Goal: Task Accomplishment & Management: Complete application form

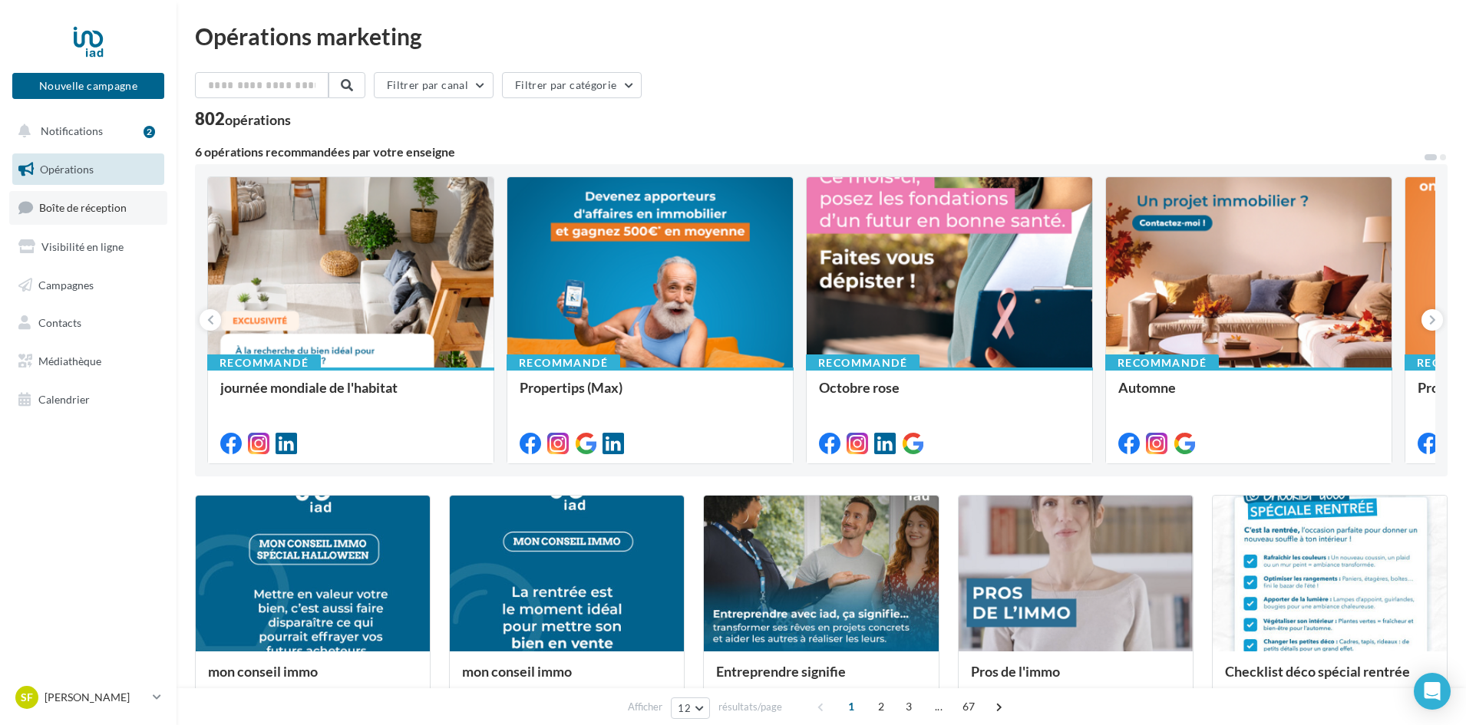
click at [94, 216] on link "Boîte de réception" at bounding box center [88, 207] width 158 height 33
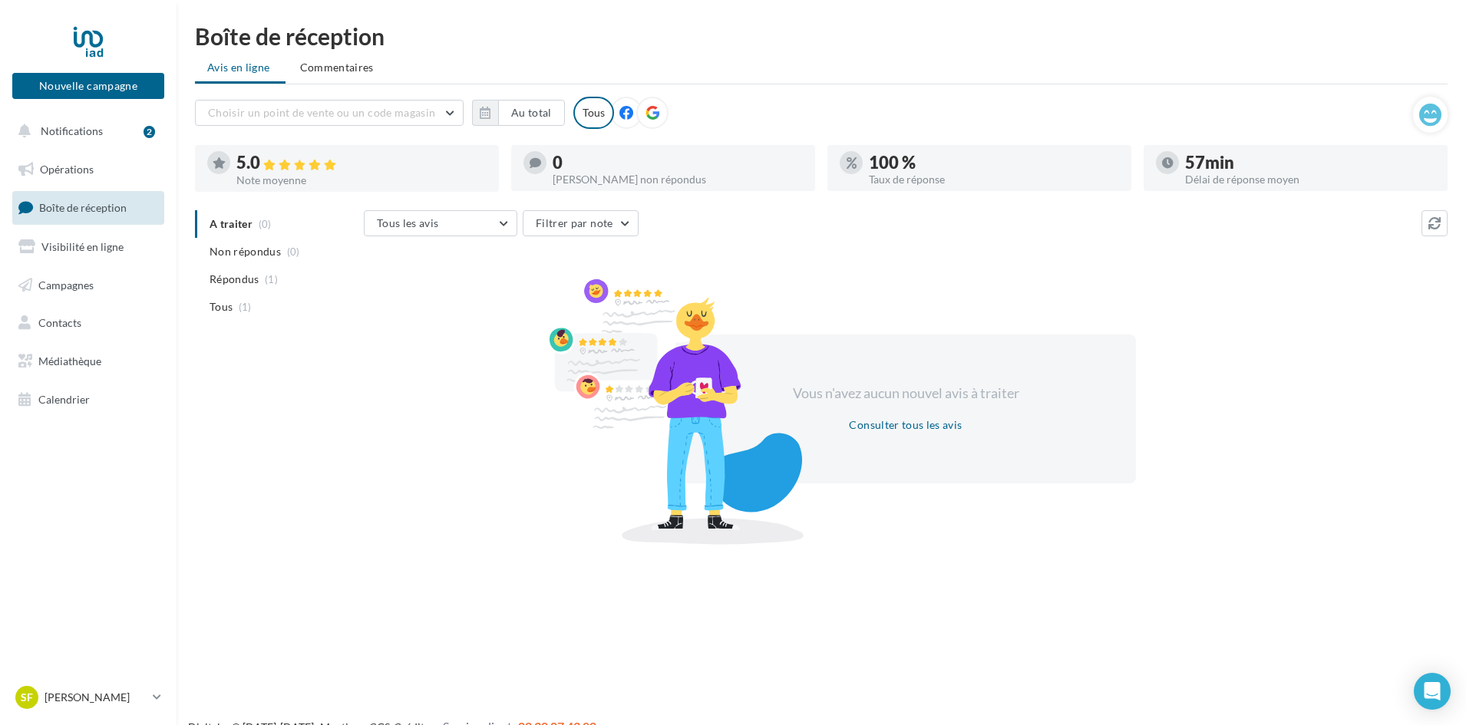
click at [64, 186] on ul "Opérations Boîte de réception Visibilité en ligne Campagnes Contacts Médiathèqu…" at bounding box center [88, 284] width 164 height 275
click at [69, 181] on link "Opérations" at bounding box center [88, 169] width 158 height 32
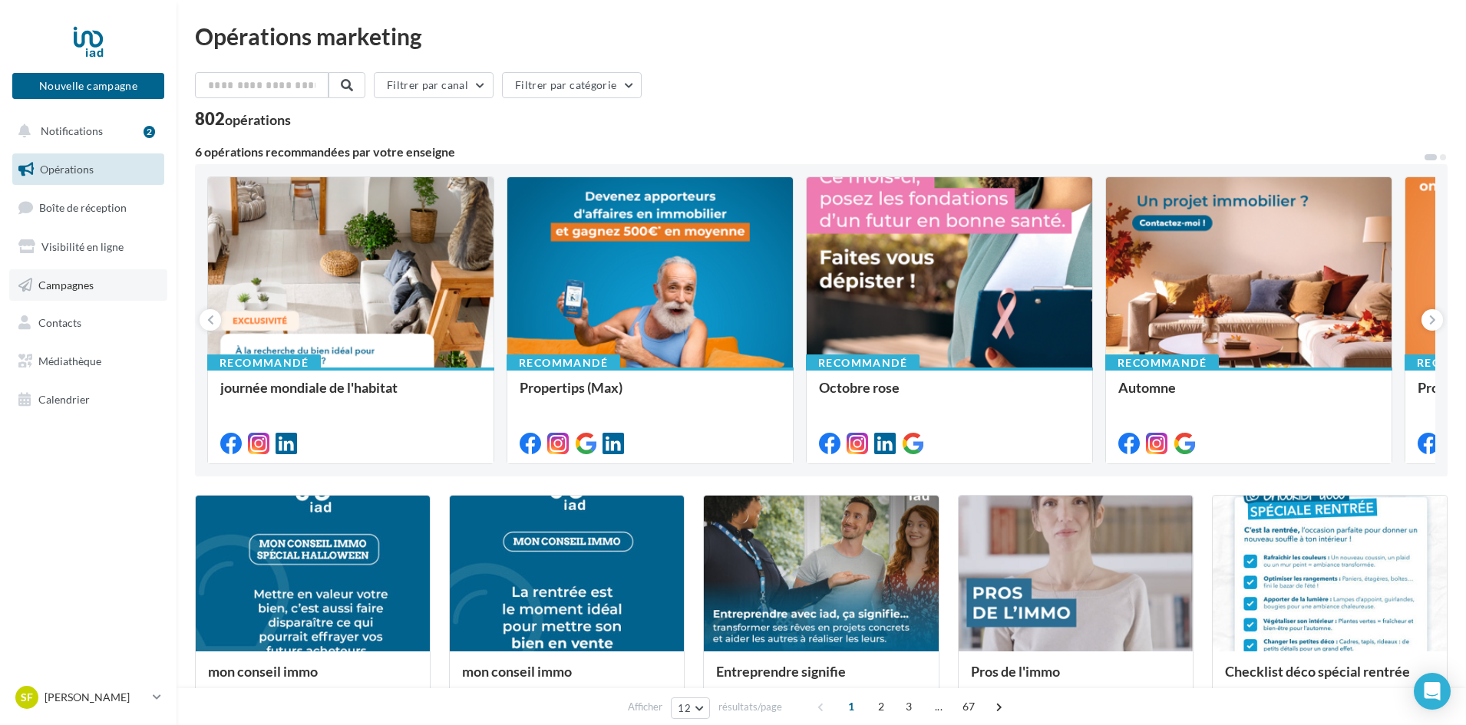
click at [110, 283] on link "Campagnes" at bounding box center [88, 285] width 158 height 32
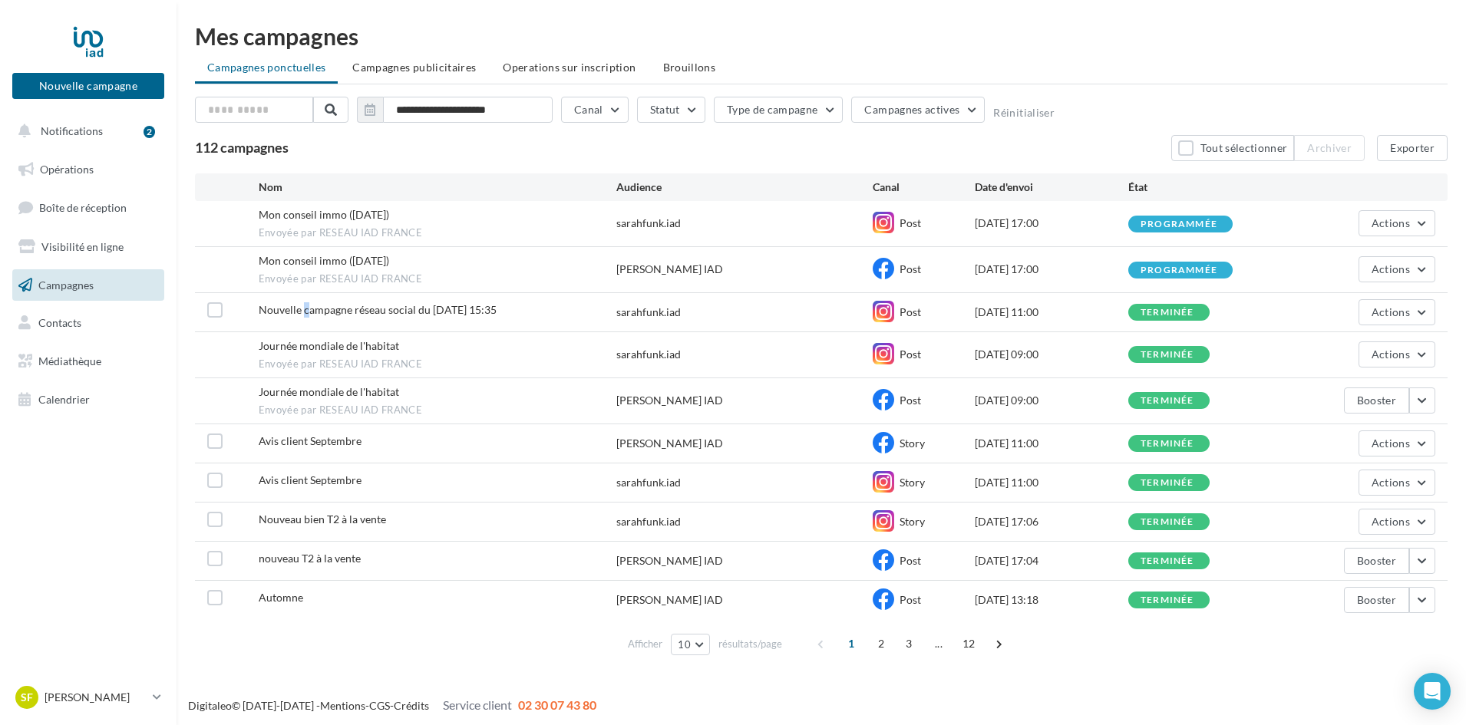
drag, startPoint x: 305, startPoint y: 309, endPoint x: 345, endPoint y: 300, distance: 40.9
click at [305, 309] on span "Nouvelle campagne réseau social du 03-10-2025 15:35" at bounding box center [378, 309] width 238 height 13
drag, startPoint x: 968, startPoint y: 303, endPoint x: 912, endPoint y: 298, distance: 56.3
click at [968, 302] on div "Post" at bounding box center [923, 312] width 102 height 23
click at [890, 308] on icon at bounding box center [882, 311] width 21 height 21
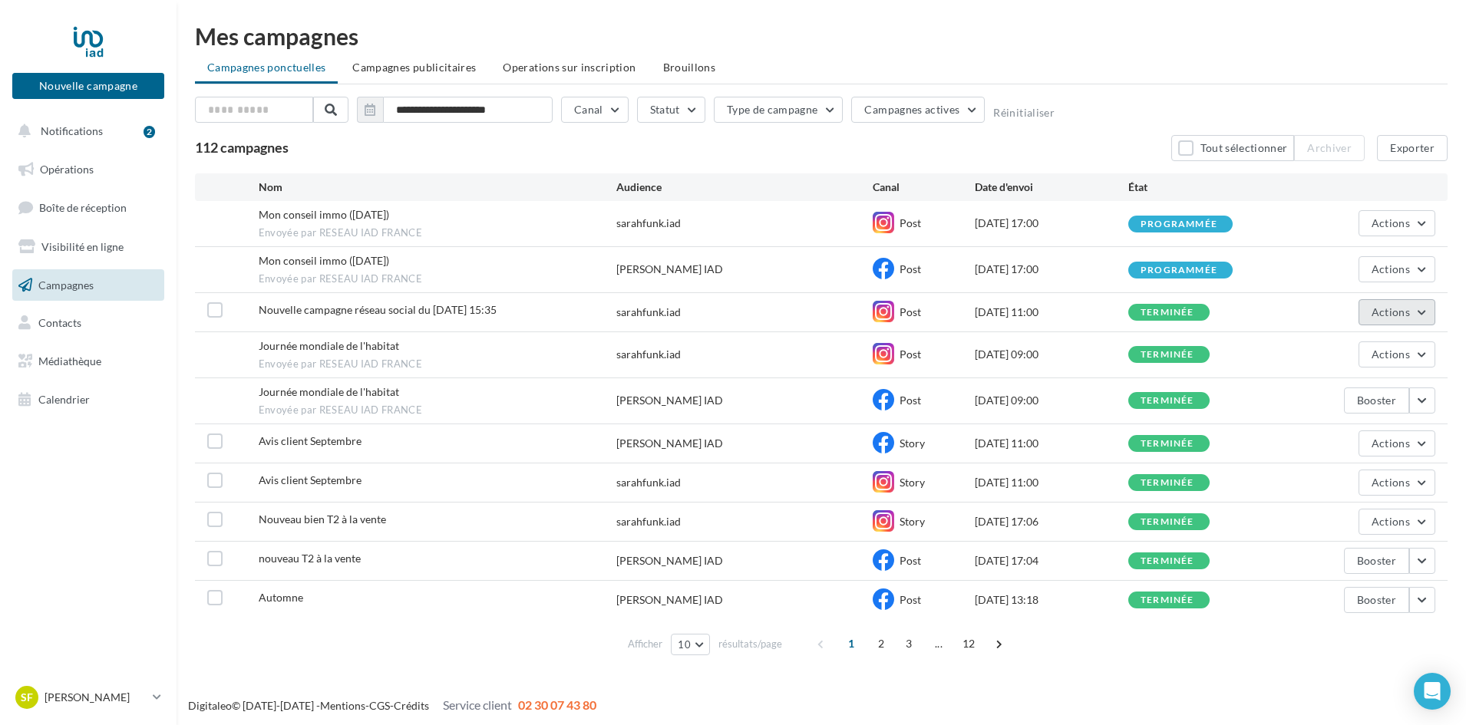
click at [1393, 315] on span "Actions" at bounding box center [1390, 311] width 38 height 13
click at [1380, 347] on button "Voir les résultats" at bounding box center [1357, 348] width 153 height 40
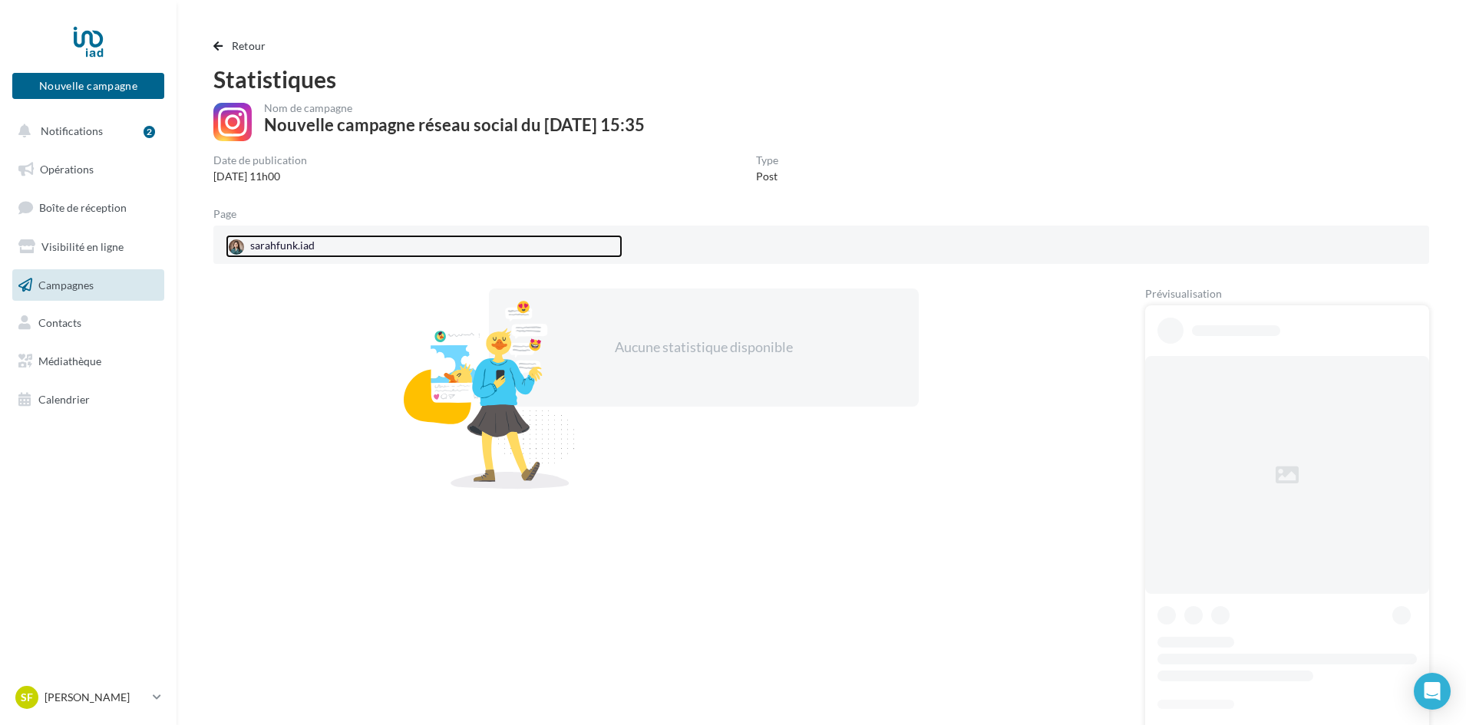
click at [328, 249] on link "sarahfunk.iad" at bounding box center [424, 246] width 397 height 23
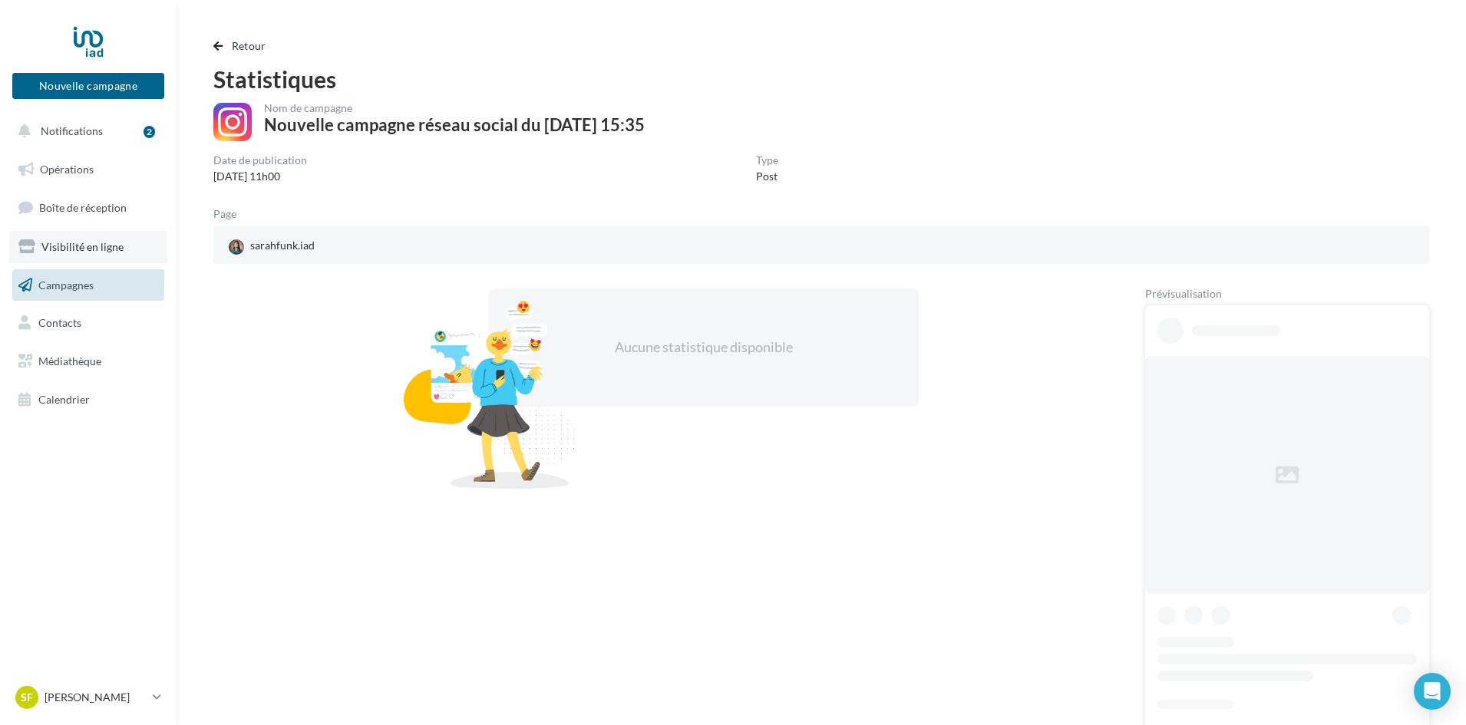
click at [108, 231] on link "Visibilité en ligne" at bounding box center [88, 247] width 158 height 32
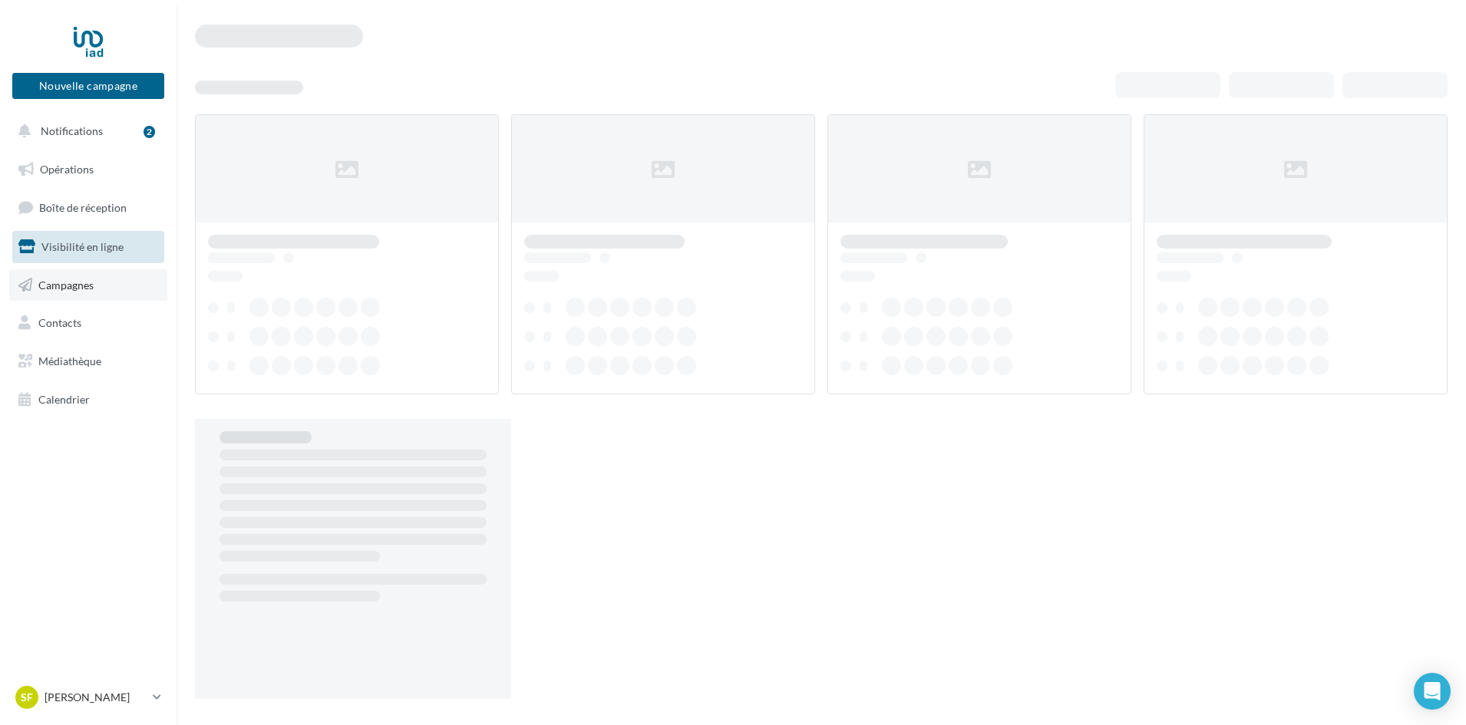
click at [114, 298] on link "Campagnes" at bounding box center [88, 285] width 158 height 32
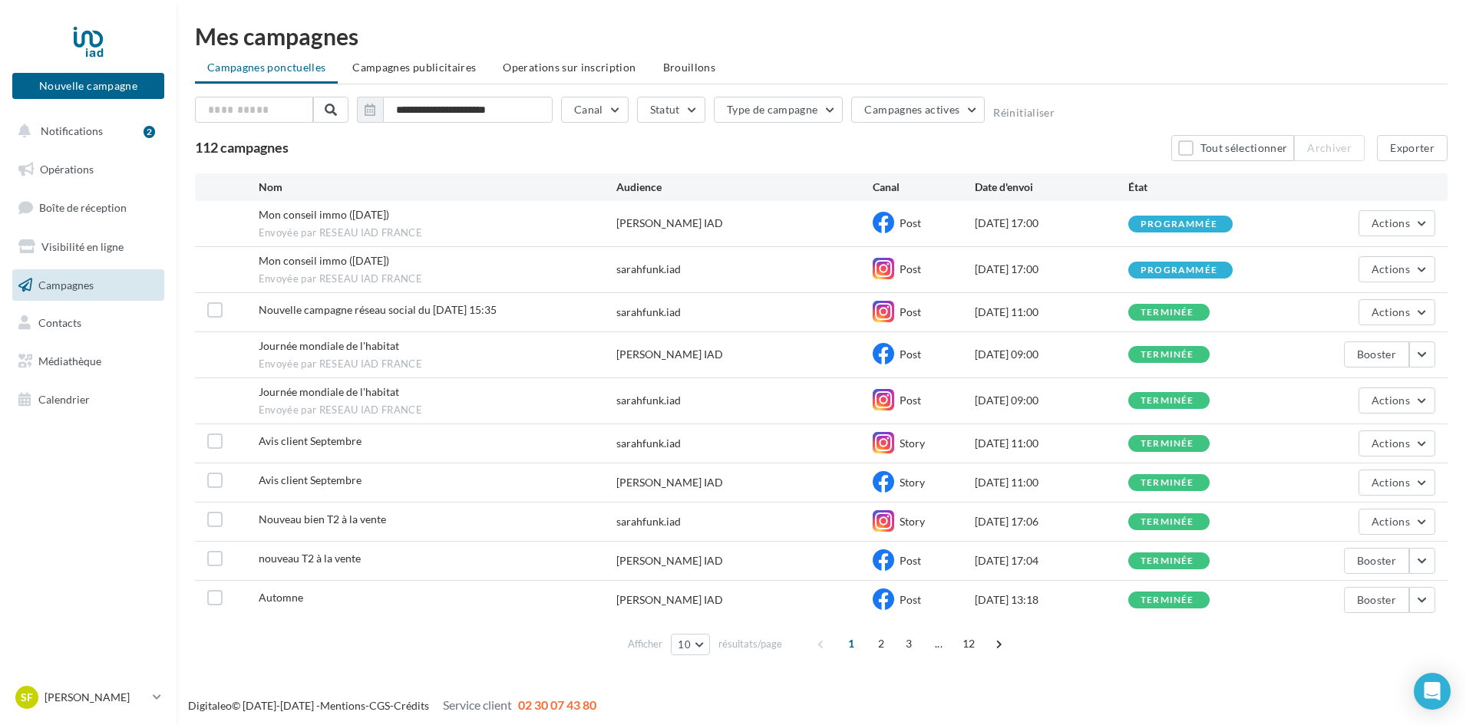
click at [391, 308] on span "Nouvelle campagne réseau social du [DATE] 15:35" at bounding box center [378, 309] width 238 height 13
click at [681, 302] on div "Nouvelle campagne réseau social du 03-10-2025 15:35 sarahfunk.iad Post 07/10/20…" at bounding box center [821, 312] width 1252 height 38
click at [453, 77] on li "Campagnes publicitaires" at bounding box center [414, 68] width 148 height 28
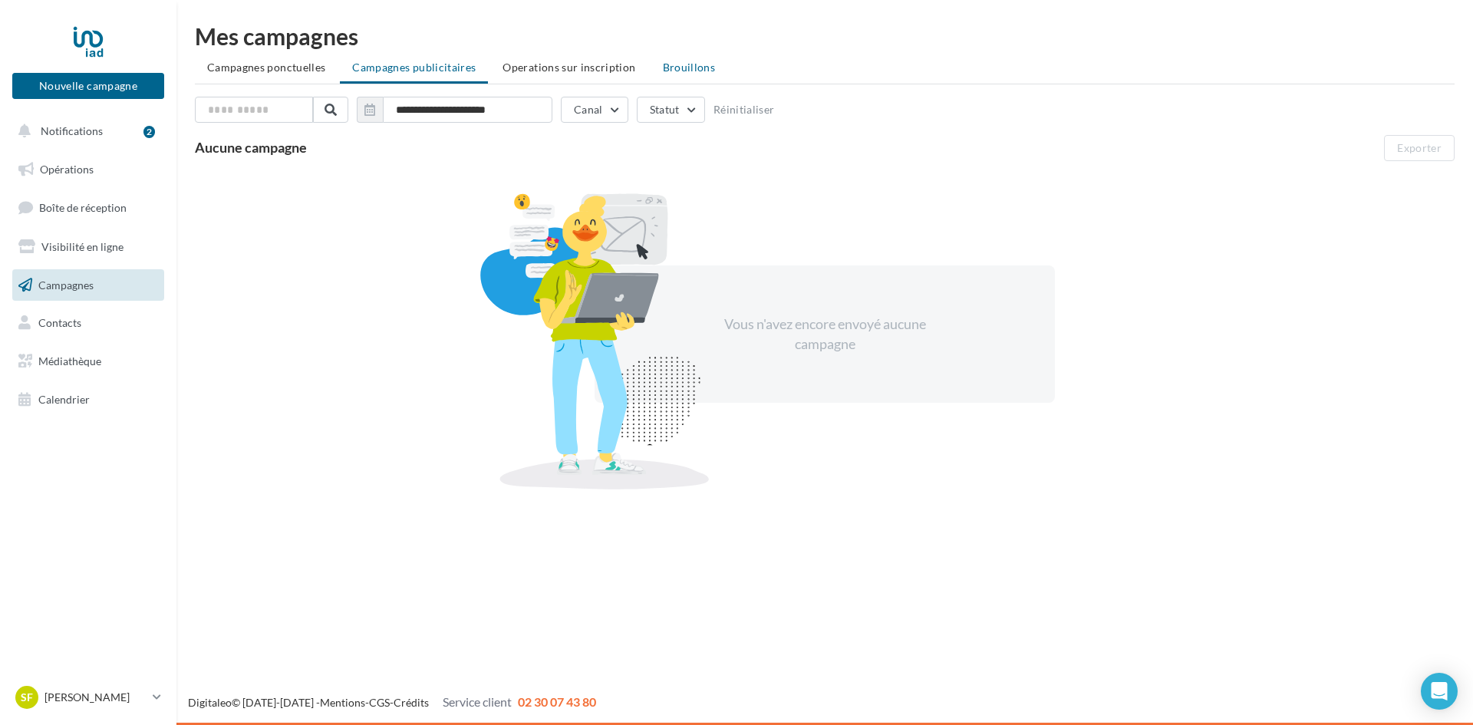
click at [651, 59] on li "Brouillons" at bounding box center [689, 68] width 77 height 28
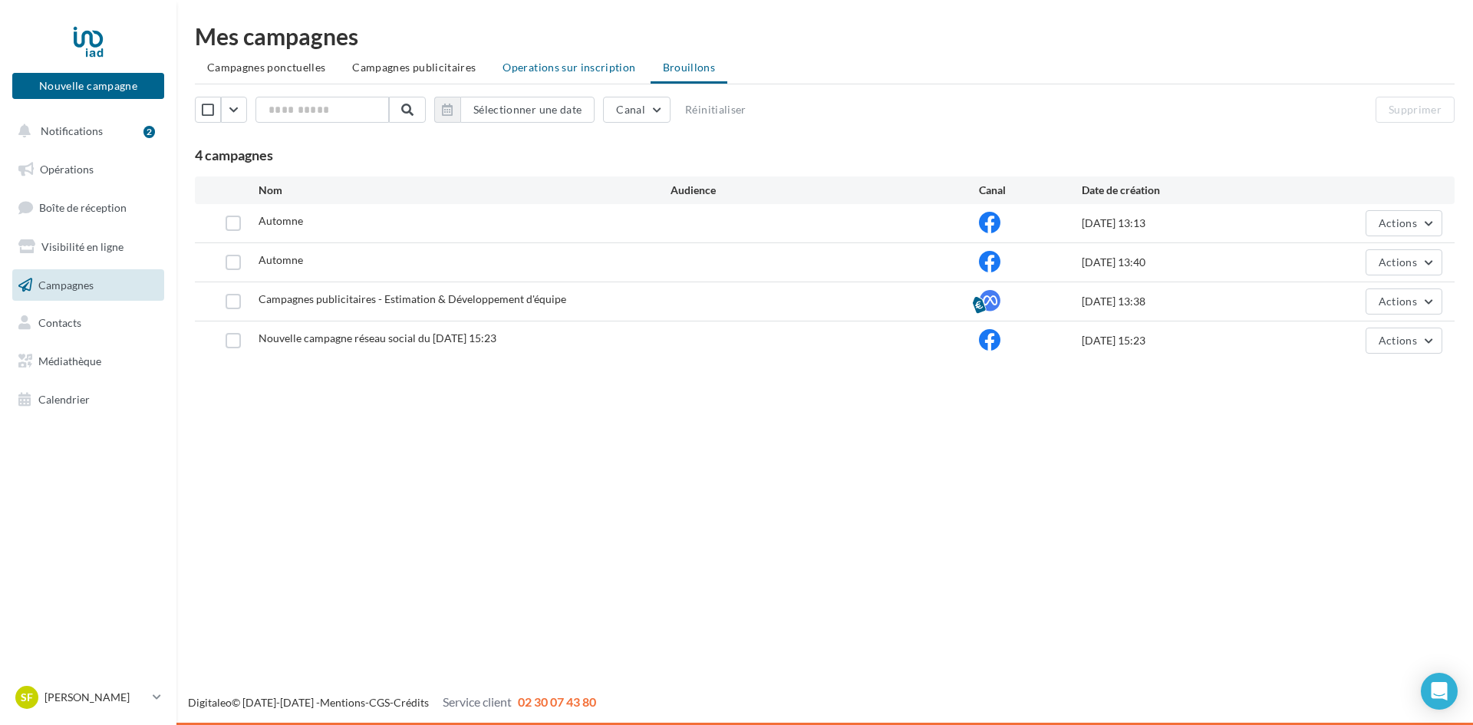
click at [600, 64] on span "Operations sur inscription" at bounding box center [569, 67] width 133 height 13
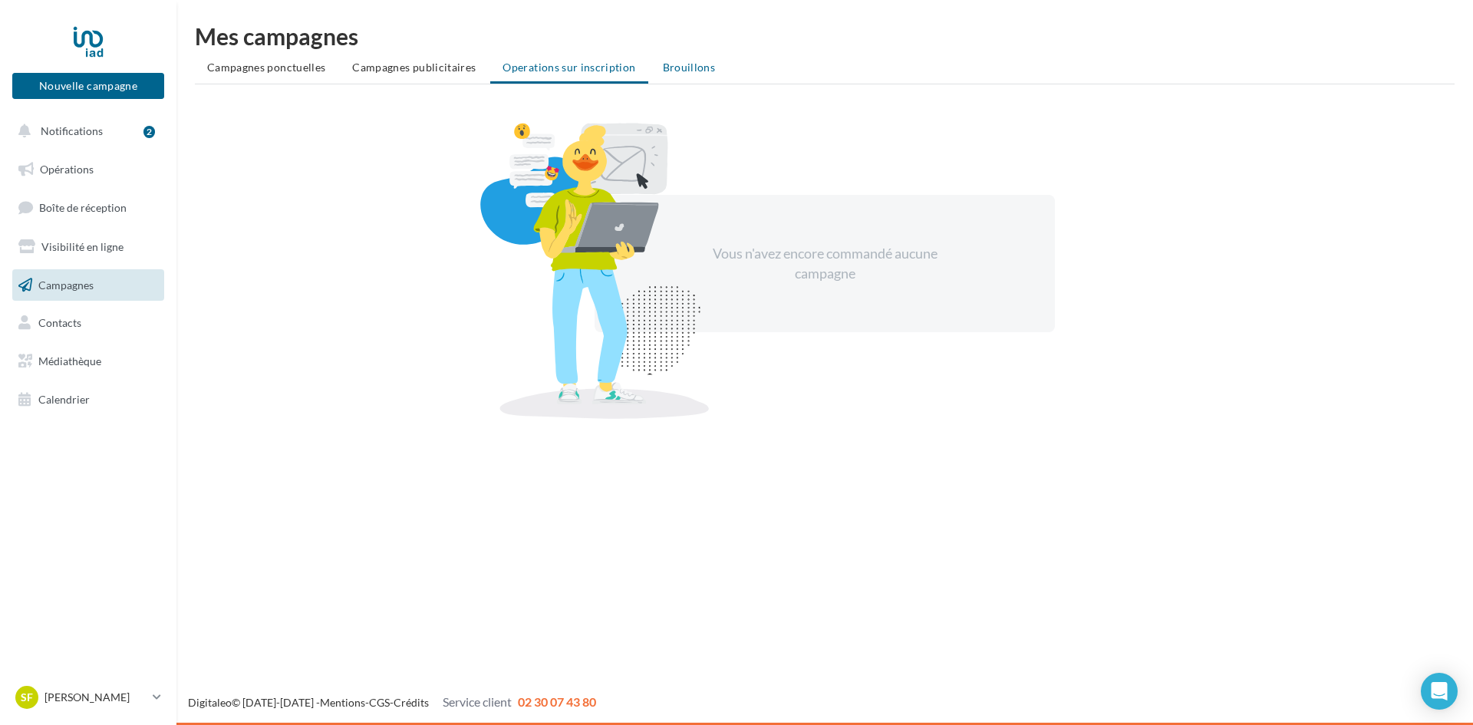
click at [663, 67] on span "Brouillons" at bounding box center [689, 67] width 53 height 13
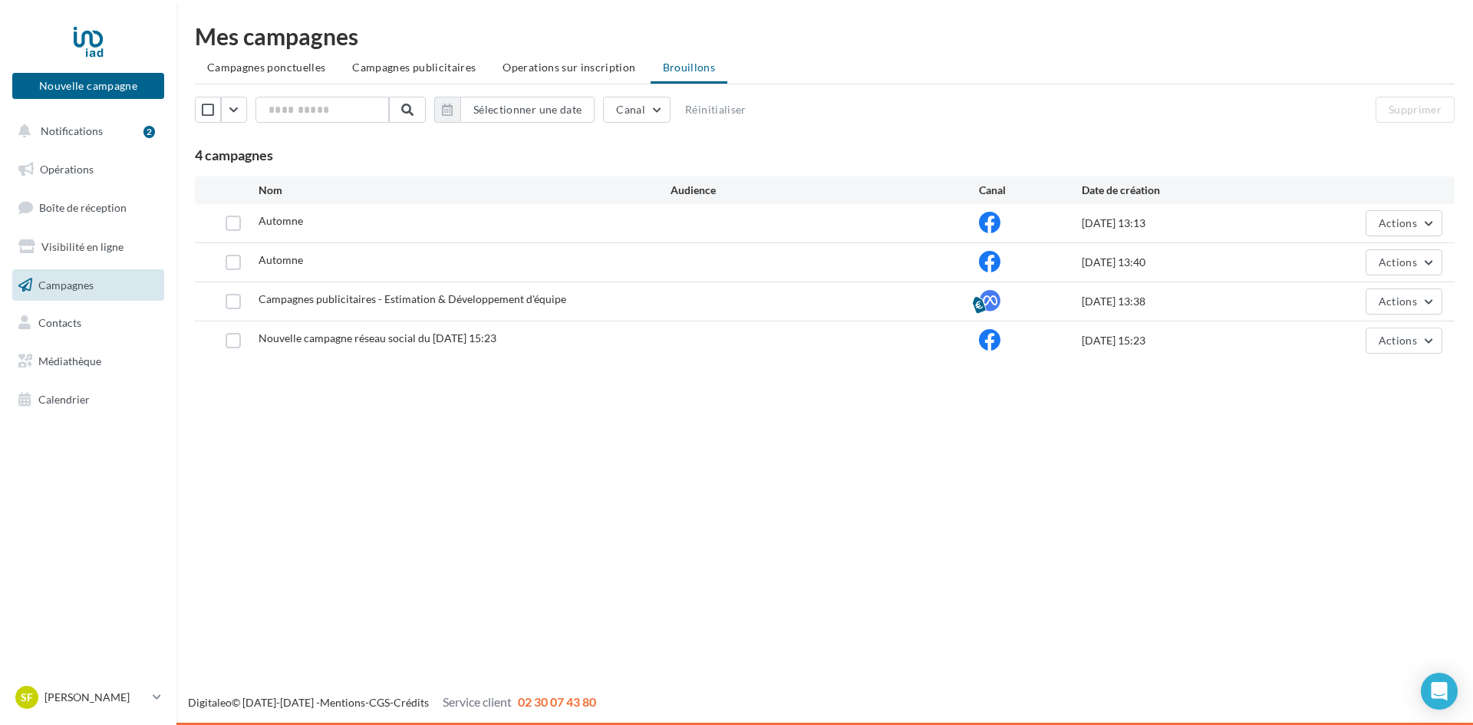
click at [461, 342] on span "Nouvelle campagne réseau social du 26-02-2025 15:23" at bounding box center [378, 337] width 238 height 13
click at [104, 368] on link "Médiathèque" at bounding box center [88, 361] width 158 height 32
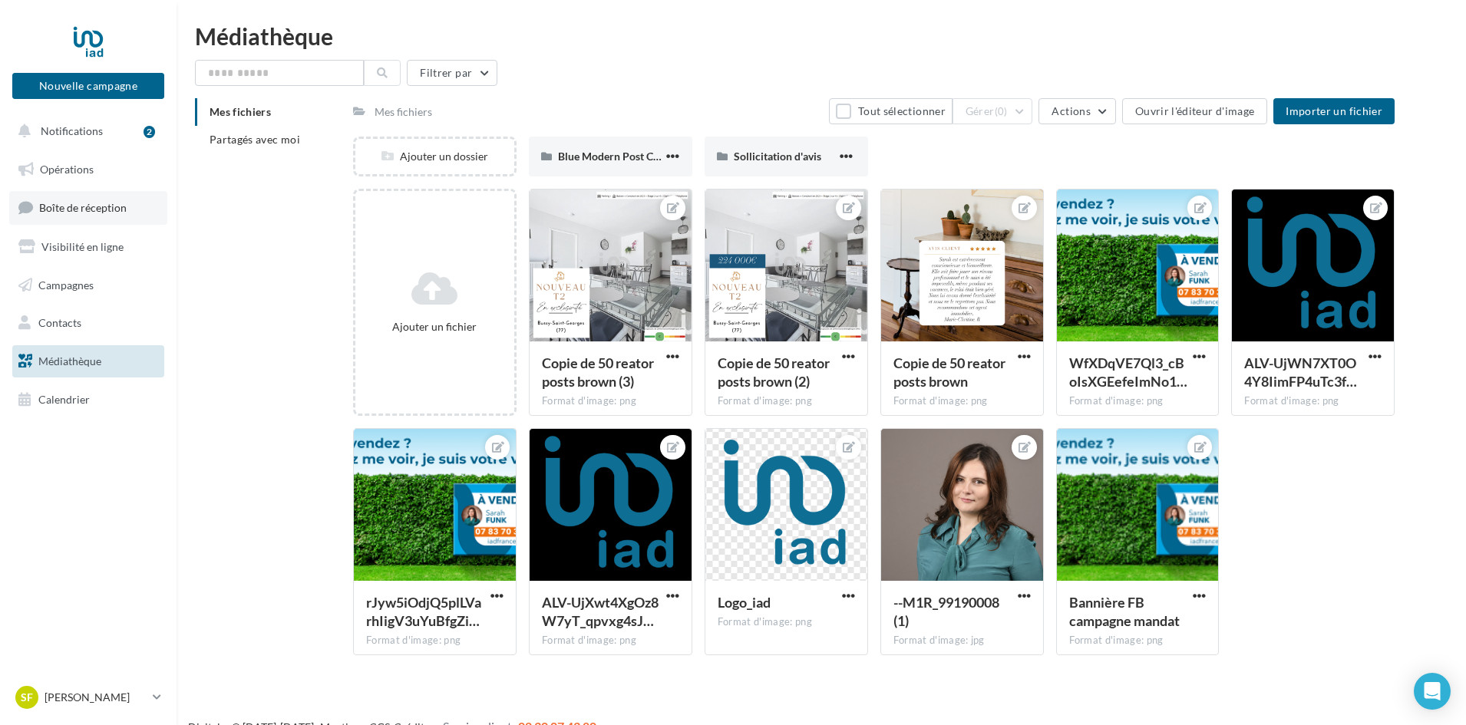
click at [94, 197] on link "Boîte de réception" at bounding box center [88, 207] width 158 height 33
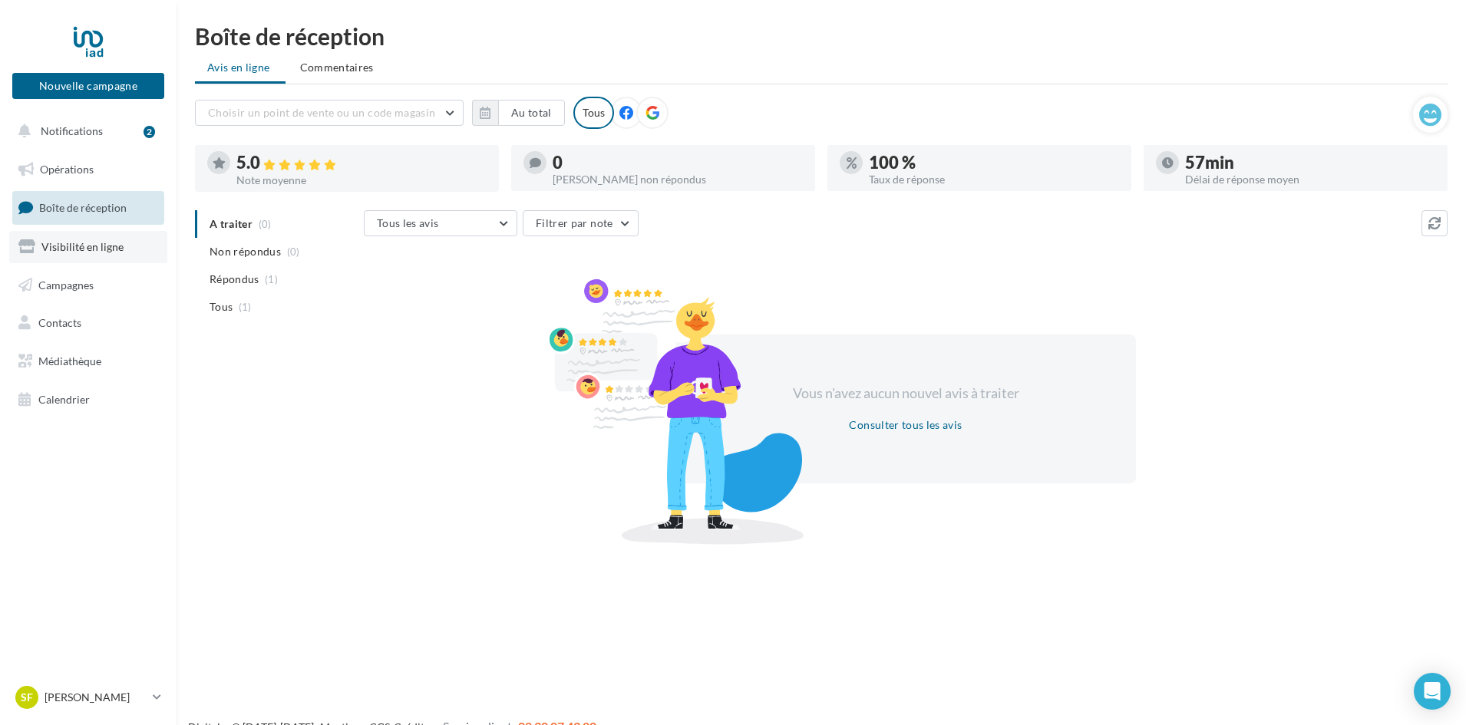
click at [101, 249] on span "Visibilité en ligne" at bounding box center [82, 246] width 82 height 13
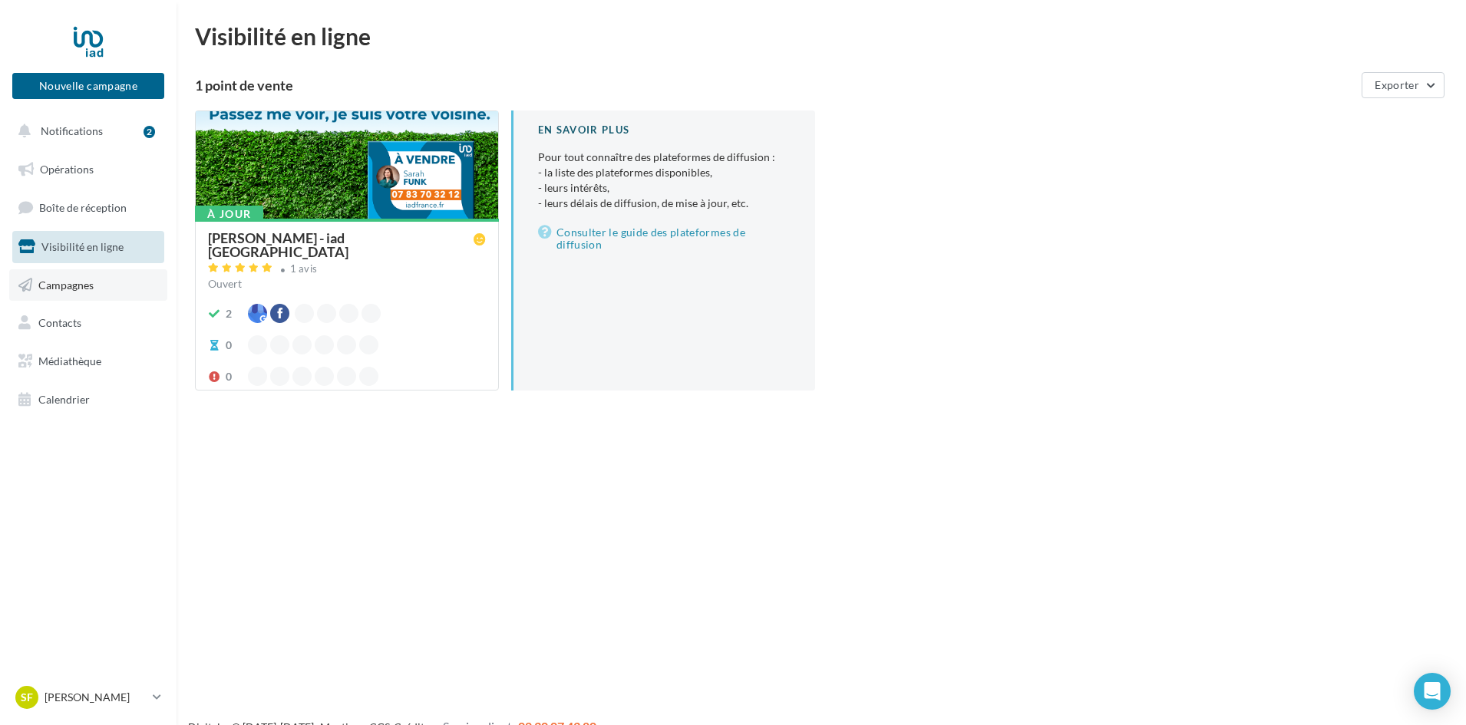
click at [87, 279] on span "Campagnes" at bounding box center [65, 284] width 55 height 13
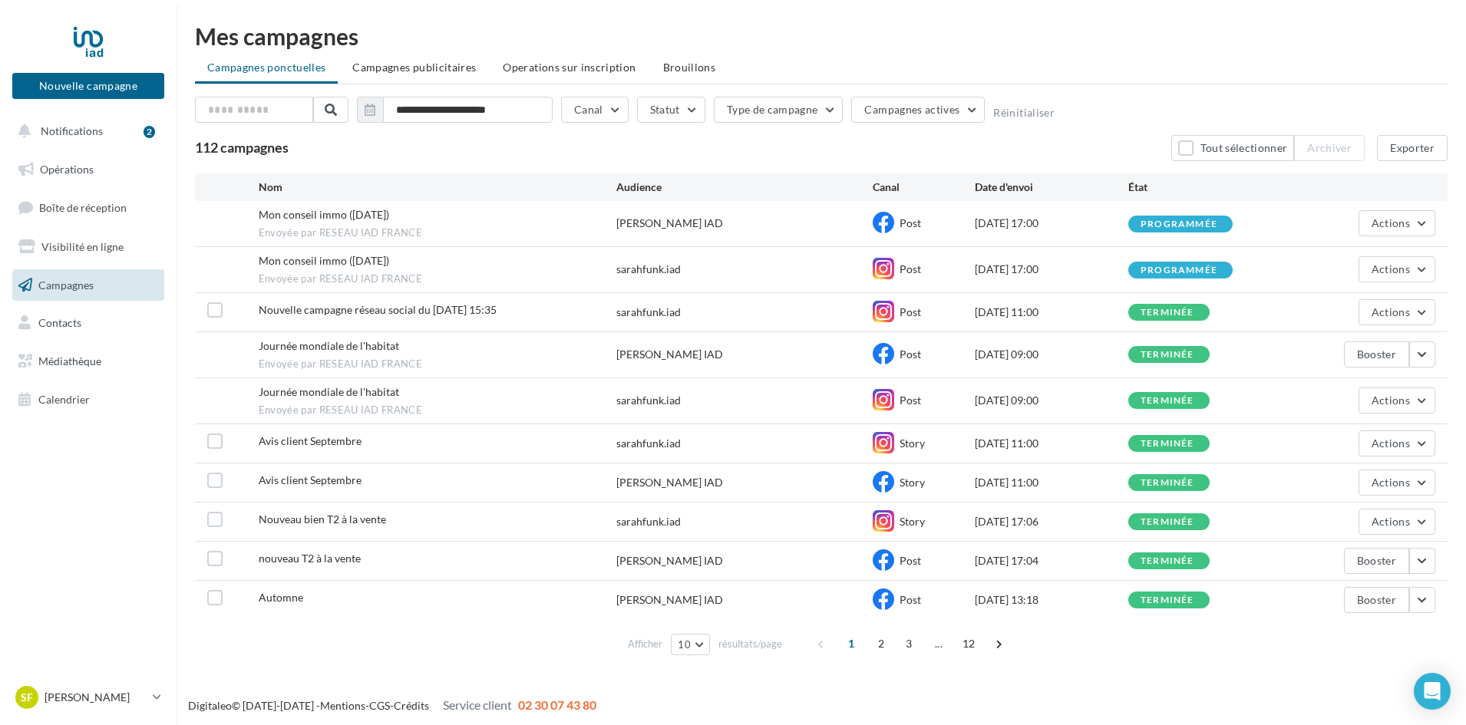
click at [905, 318] on div "Post" at bounding box center [923, 312] width 102 height 23
click at [886, 316] on icon at bounding box center [882, 311] width 21 height 21
click at [130, 97] on button "Nouvelle campagne" at bounding box center [88, 86] width 152 height 26
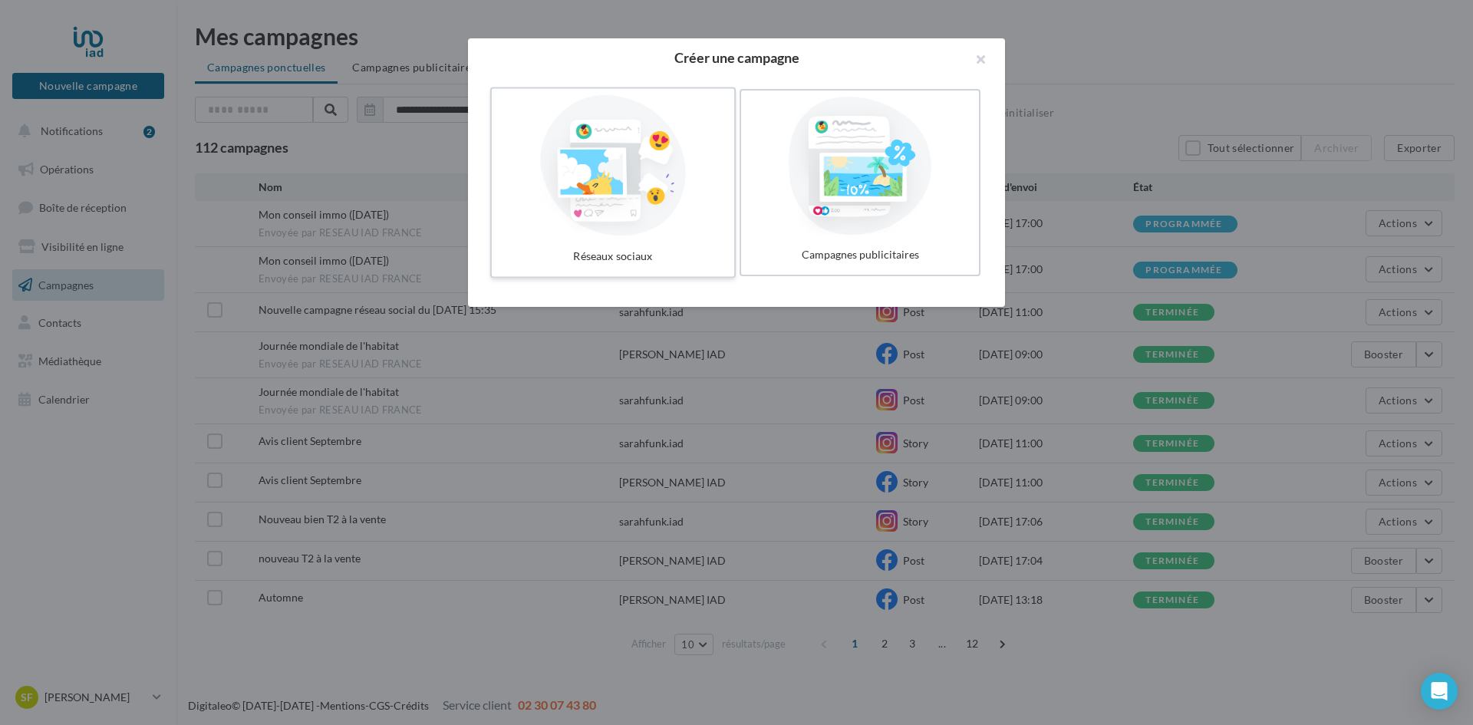
click at [634, 213] on div at bounding box center [613, 165] width 230 height 141
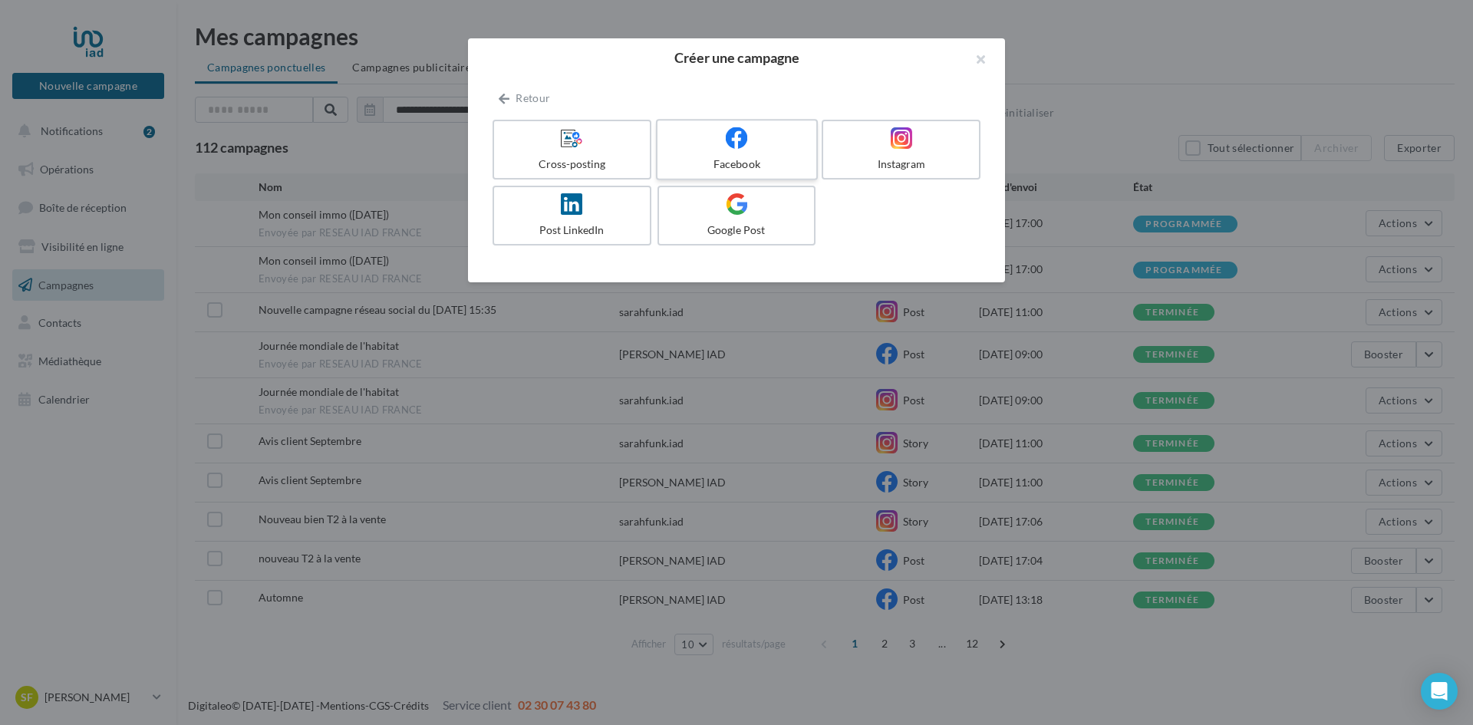
click at [750, 147] on div at bounding box center [737, 139] width 146 height 24
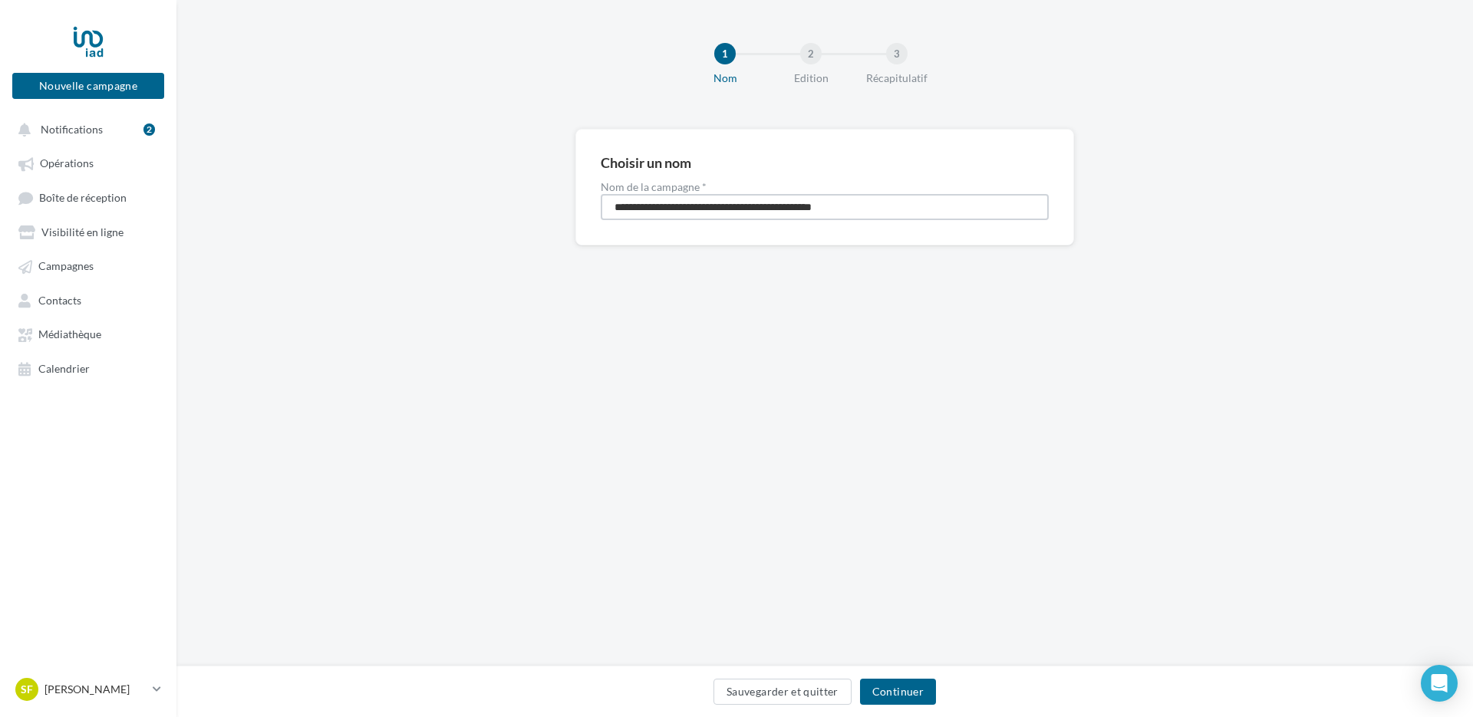
click at [893, 214] on input "**********" at bounding box center [825, 207] width 448 height 26
